Goal: Find specific fact: Find specific fact

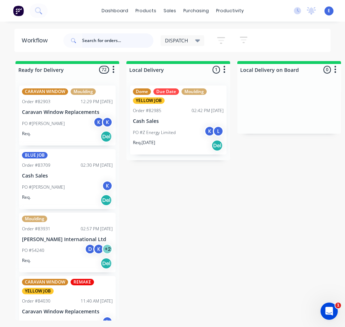
click at [124, 37] on input "text" at bounding box center [117, 40] width 71 height 14
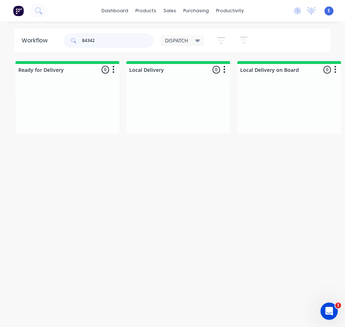
click at [90, 39] on input "84342" at bounding box center [117, 40] width 71 height 14
click at [90, 38] on input "84342" at bounding box center [117, 40] width 71 height 14
type input "84342"
click at [37, 14] on icon at bounding box center [38, 10] width 7 height 7
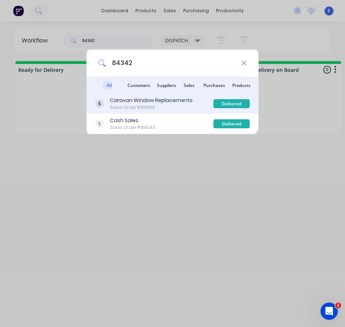
type input "84342"
click at [190, 104] on div "Caravan Window Replacements" at bounding box center [151, 101] width 83 height 8
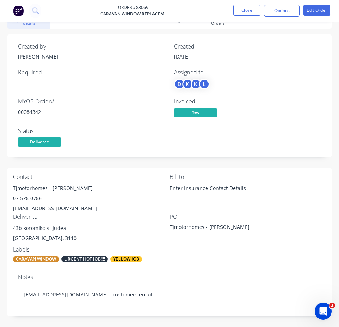
scroll to position [36, 0]
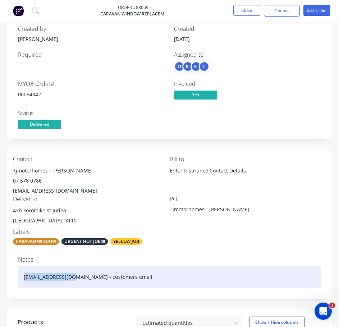
drag, startPoint x: 71, startPoint y: 277, endPoint x: 28, endPoint y: 277, distance: 42.5
click at [23, 277] on div "[EMAIL_ADDRESS][DOMAIN_NAME] - customers email" at bounding box center [169, 277] width 303 height 22
copy div "[EMAIL_ADDRESS][DOMAIN_NAME]"
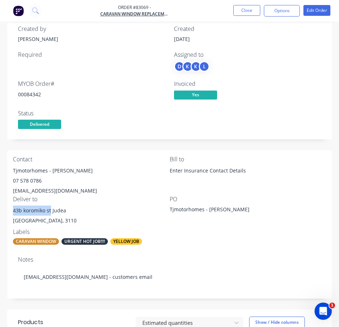
drag, startPoint x: 50, startPoint y: 210, endPoint x: 6, endPoint y: 210, distance: 43.9
click at [6, 210] on div "Order details Collaborate Checklists 0/0 Tracking Linked Orders Timeline Profit…" at bounding box center [169, 309] width 339 height 628
copy div "[STREET_ADDRESS]"
drag, startPoint x: 47, startPoint y: 171, endPoint x: 21, endPoint y: 168, distance: 27.1
click at [13, 167] on div "Tjmotorhomes - [PERSON_NAME]" at bounding box center [91, 171] width 157 height 10
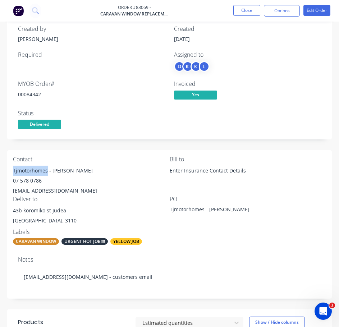
copy div "Tjmotorhomes"
click at [65, 168] on div "Tjmotorhomes - [PERSON_NAME]" at bounding box center [91, 171] width 157 height 10
click at [64, 169] on div "Tjmotorhomes - [PERSON_NAME]" at bounding box center [91, 171] width 157 height 10
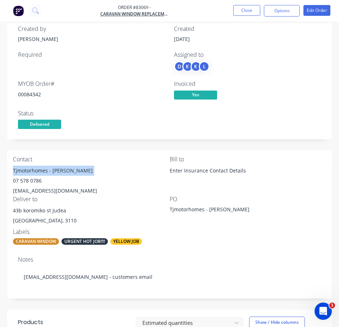
click at [63, 171] on div "Tjmotorhomes - [PERSON_NAME]" at bounding box center [91, 171] width 157 height 10
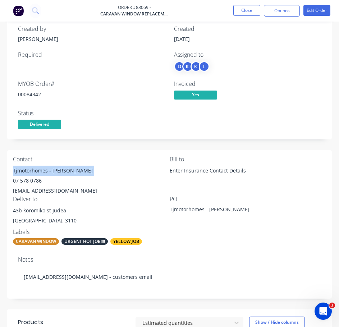
click at [63, 171] on div "Tjmotorhomes - [PERSON_NAME]" at bounding box center [91, 171] width 157 height 10
click at [60, 173] on div "Tjmotorhomes - [PERSON_NAME]" at bounding box center [91, 171] width 157 height 10
click at [62, 169] on div "Tjmotorhomes - [PERSON_NAME]" at bounding box center [91, 171] width 157 height 10
copy div "[PERSON_NAME]"
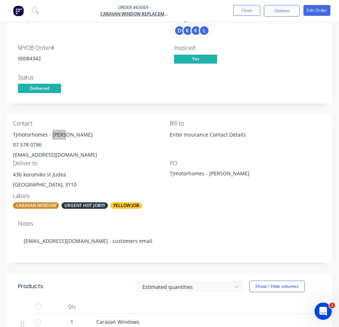
scroll to position [0, 0]
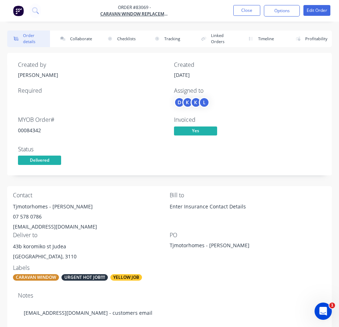
click at [33, 131] on div "00084342" at bounding box center [91, 131] width 147 height 8
copy div "00084342"
